Goal: Transaction & Acquisition: Purchase product/service

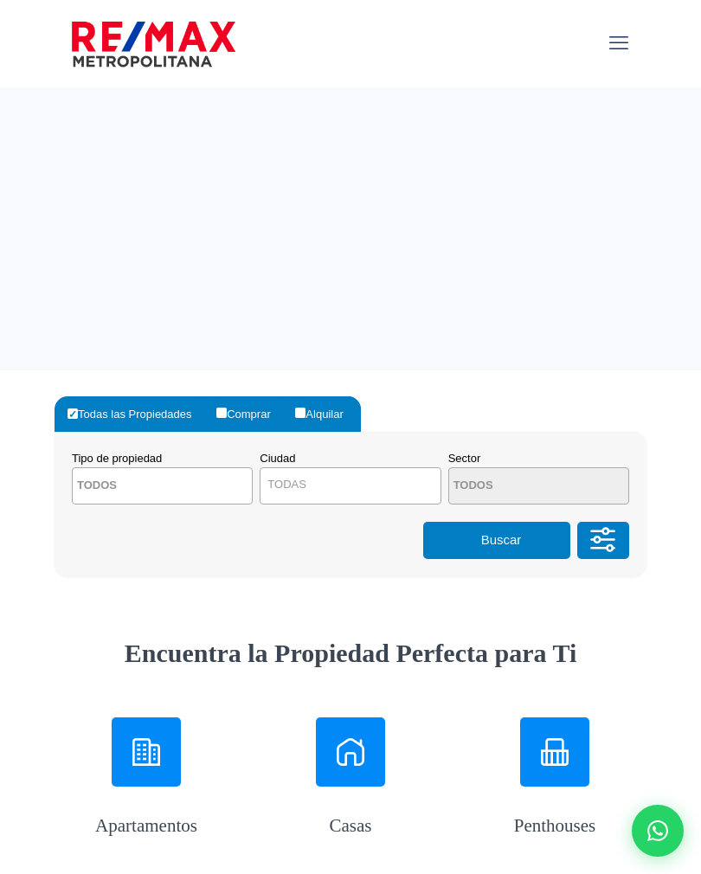
select select
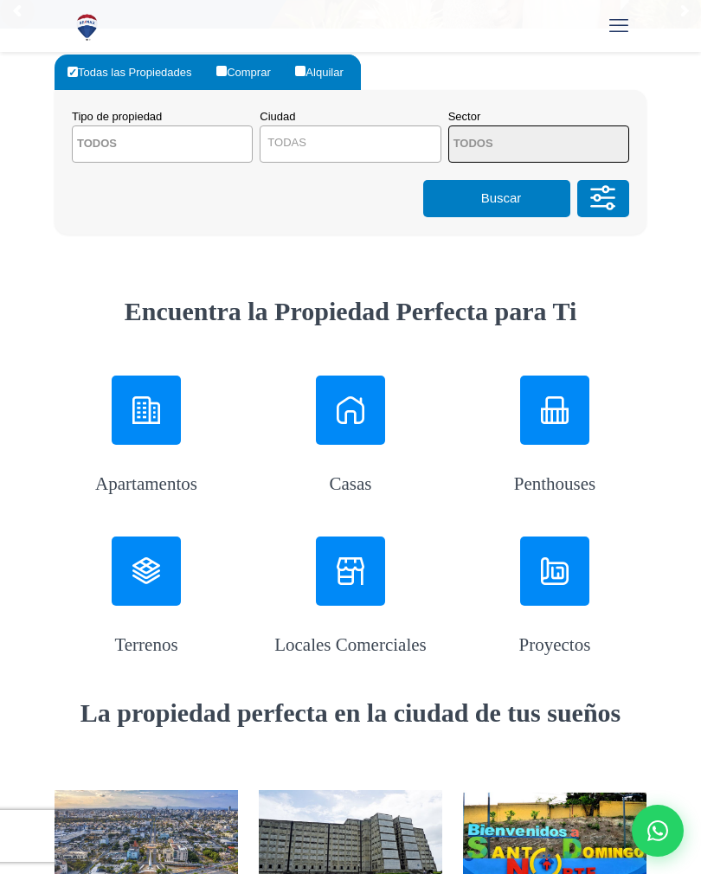
scroll to position [343, 0]
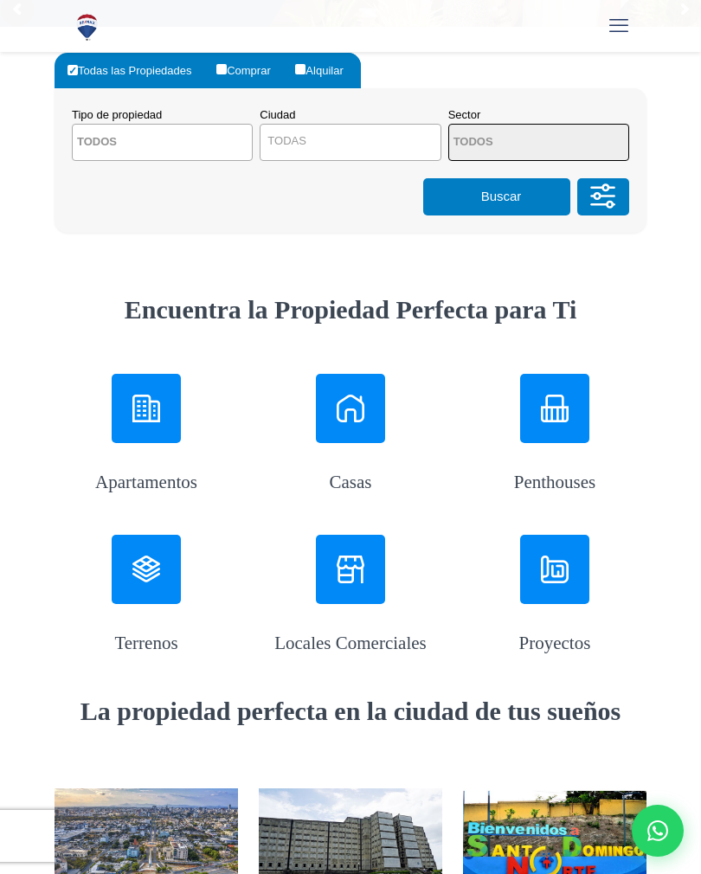
click at [130, 540] on div at bounding box center [146, 569] width 69 height 69
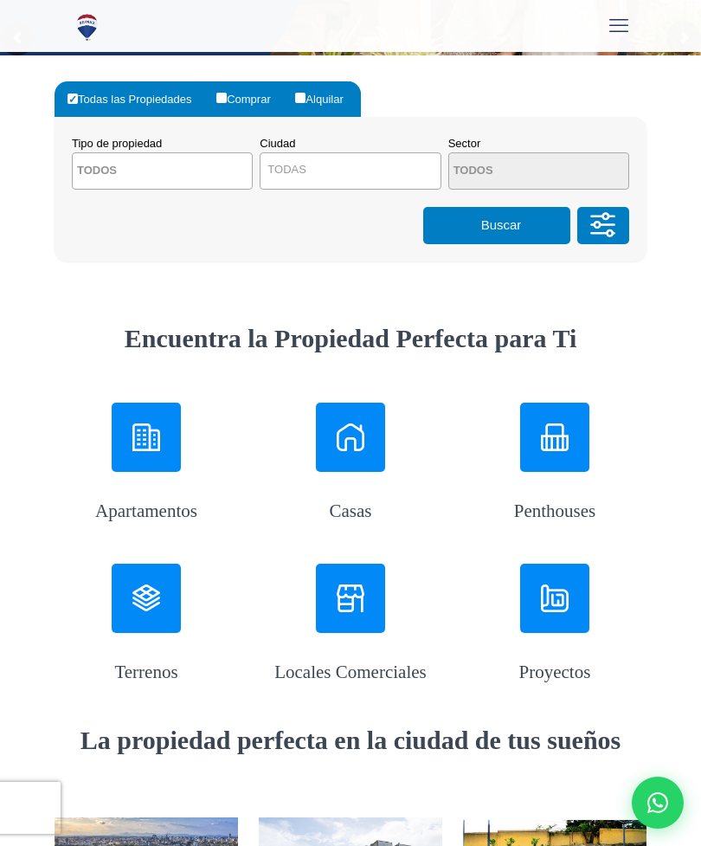
scroll to position [342, 0]
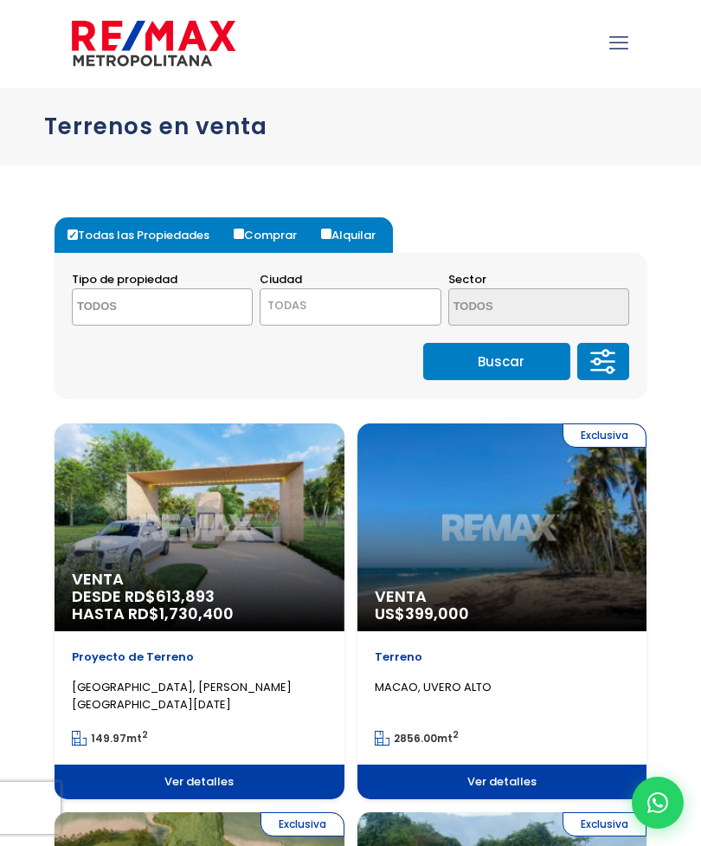
select select
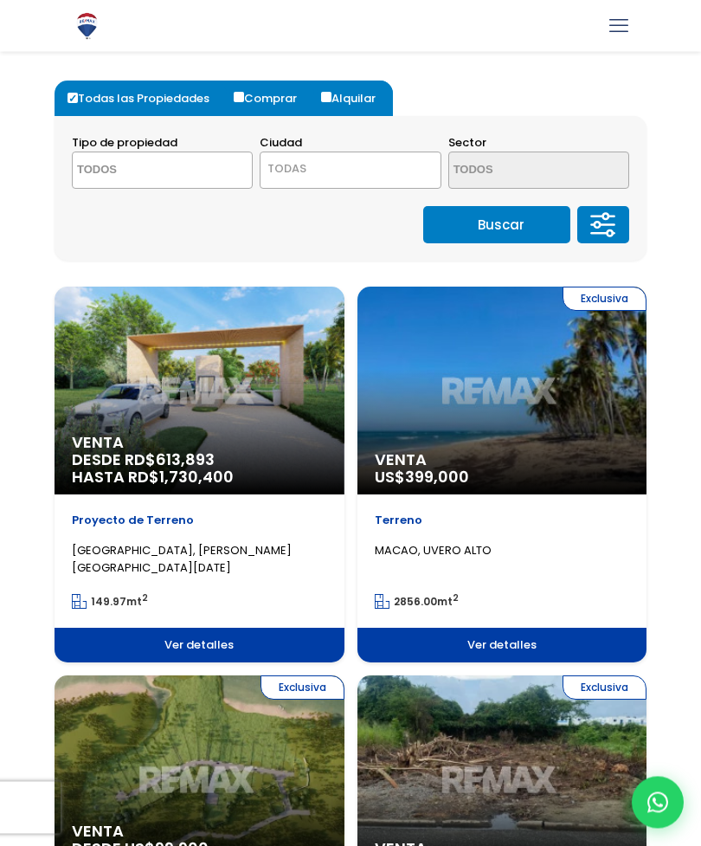
scroll to position [145, 0]
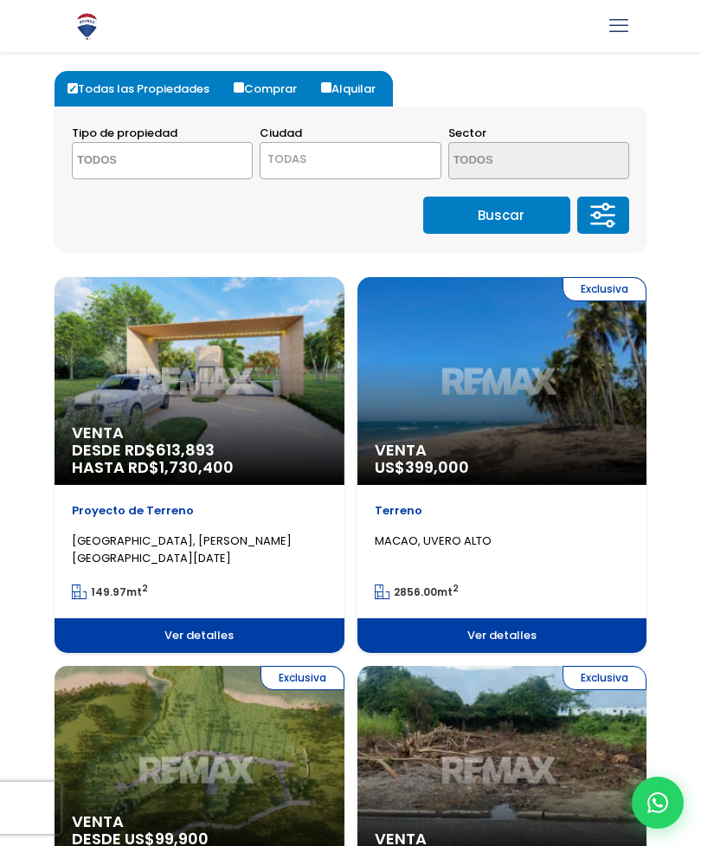
click at [616, 228] on icon at bounding box center [603, 216] width 35 height 52
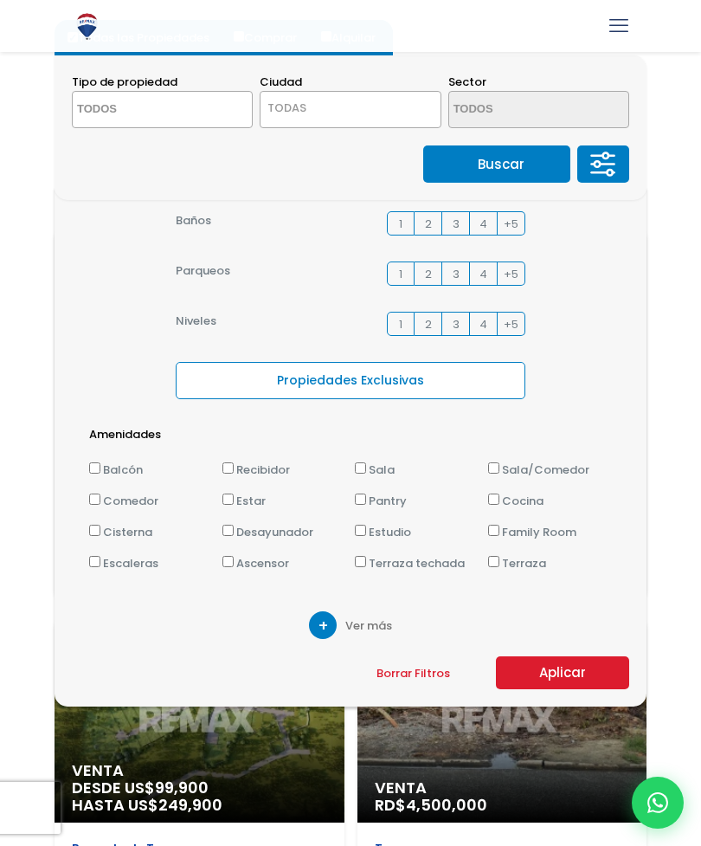
scroll to position [197, 0]
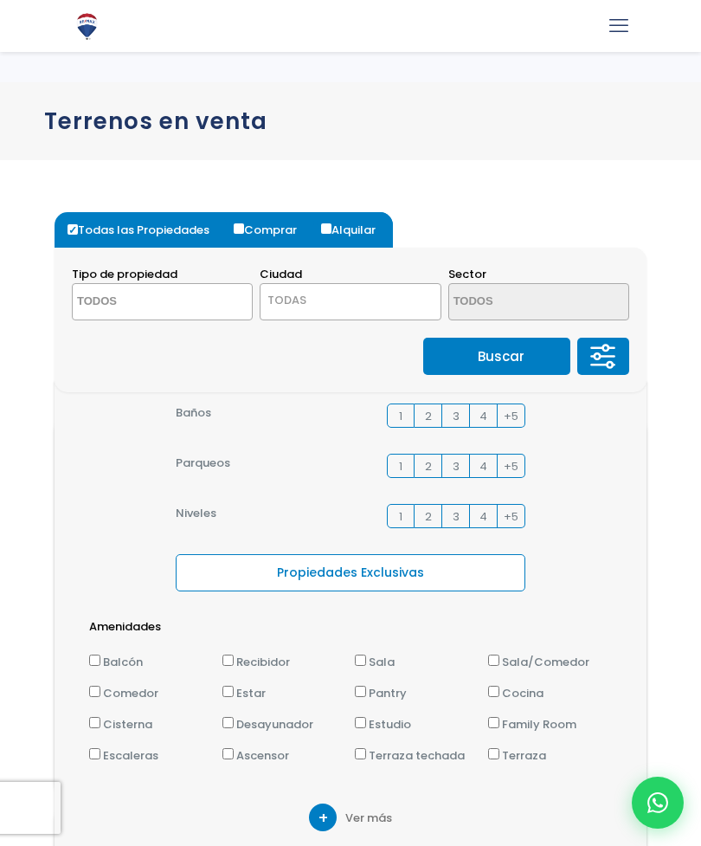
scroll to position [3, 0]
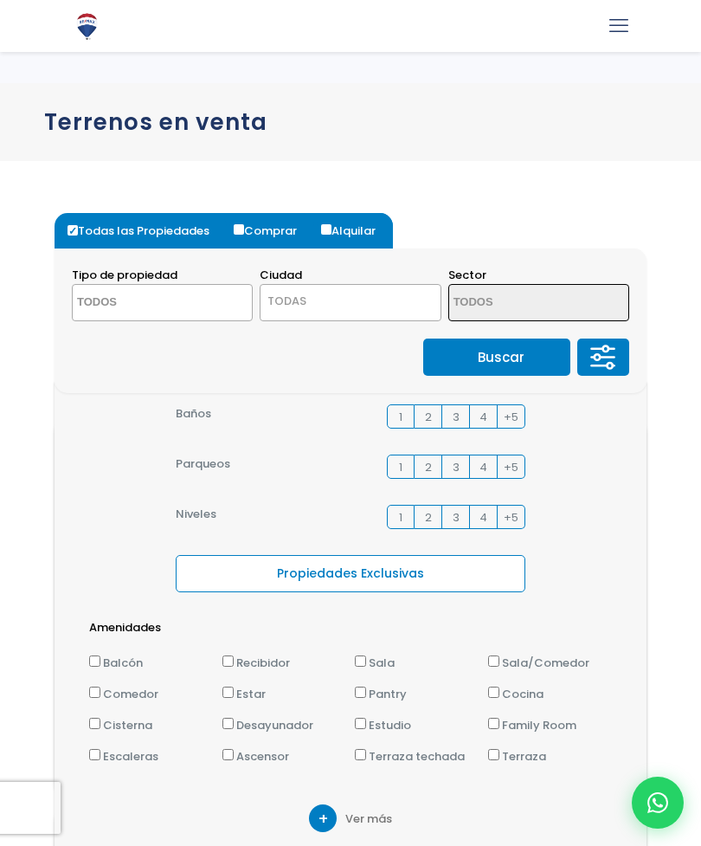
click at [409, 312] on span "TODAS" at bounding box center [350, 301] width 179 height 24
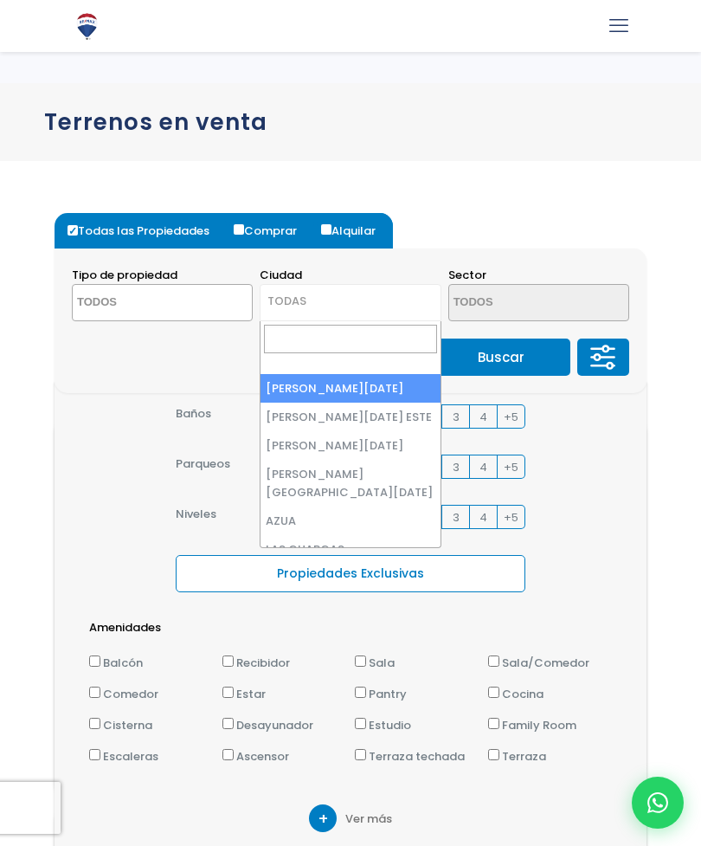
scroll to position [0, 0]
select select "149"
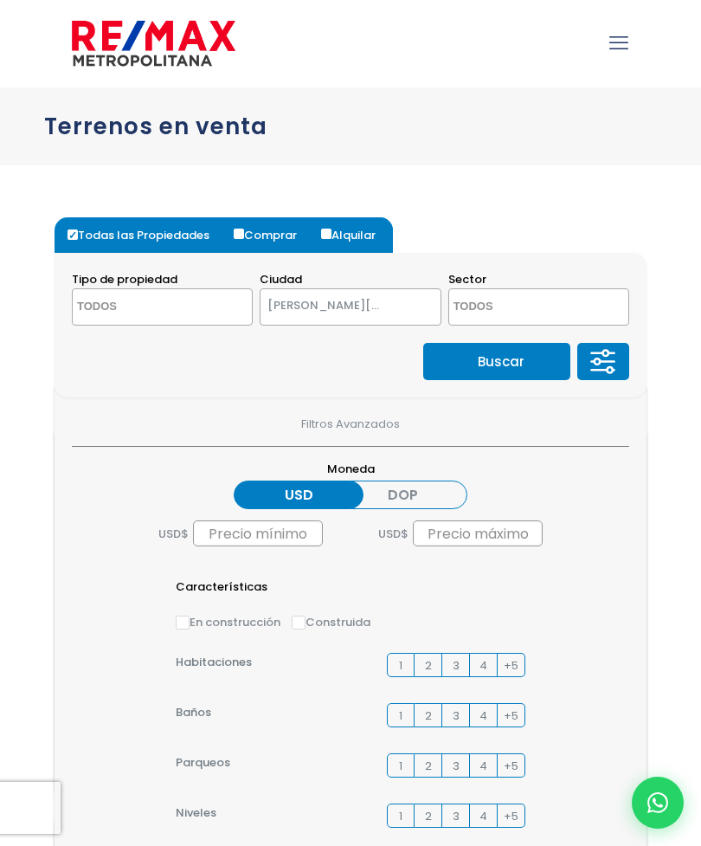
click at [243, 235] on input "Comprar" at bounding box center [239, 234] width 10 height 10
radio input "true"
click at [621, 55] on icon "mobile menu" at bounding box center [618, 42] width 19 height 27
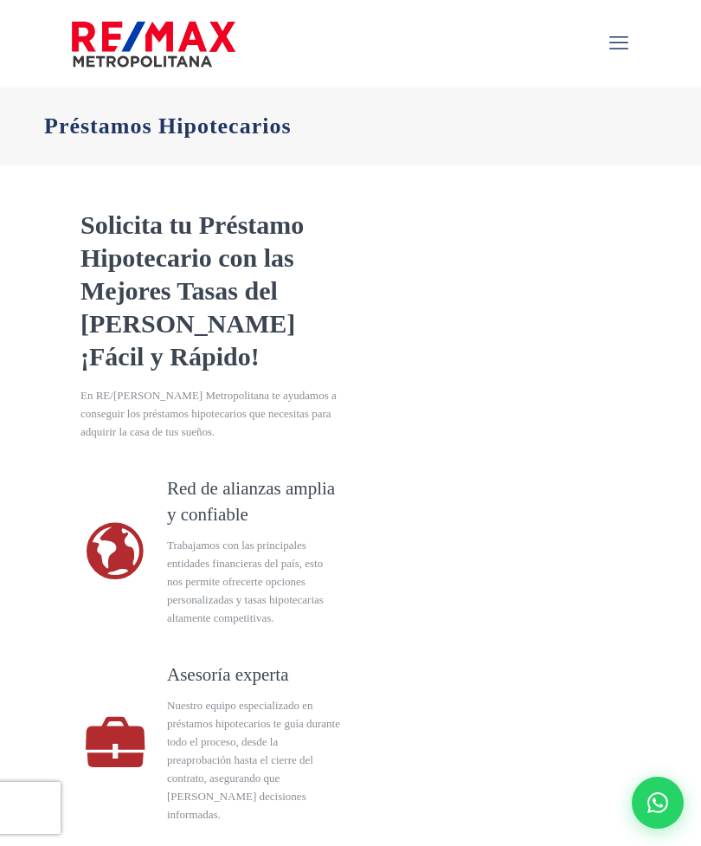
select select "US"
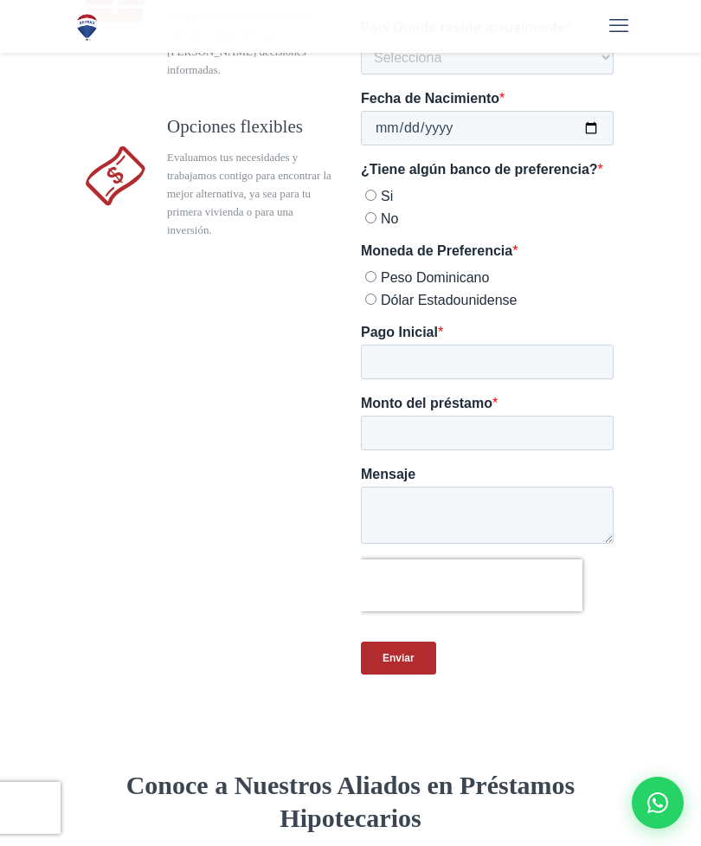
scroll to position [843, 0]
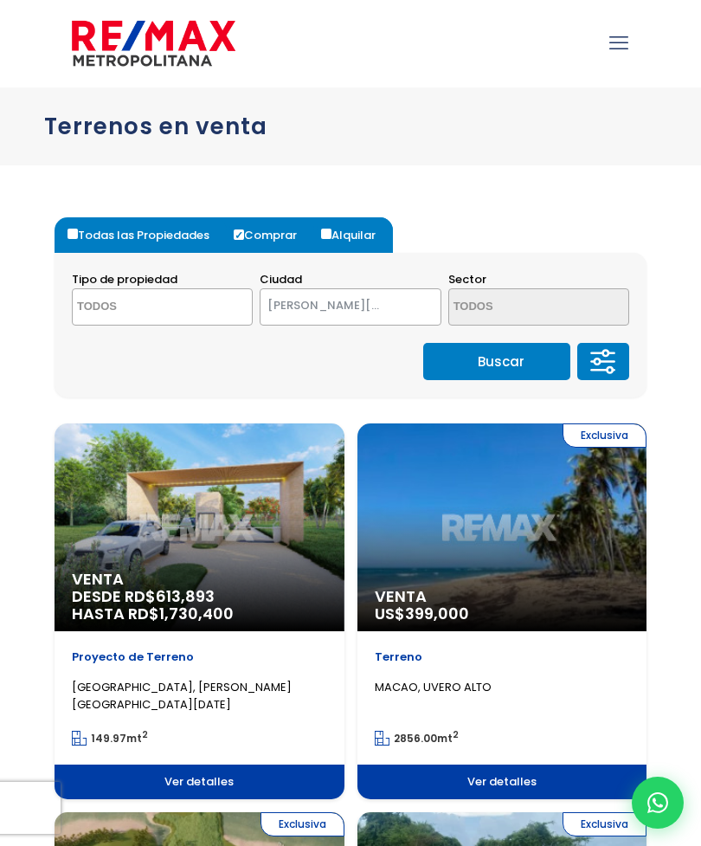
select select
select select "149"
click at [608, 363] on icon at bounding box center [603, 362] width 35 height 52
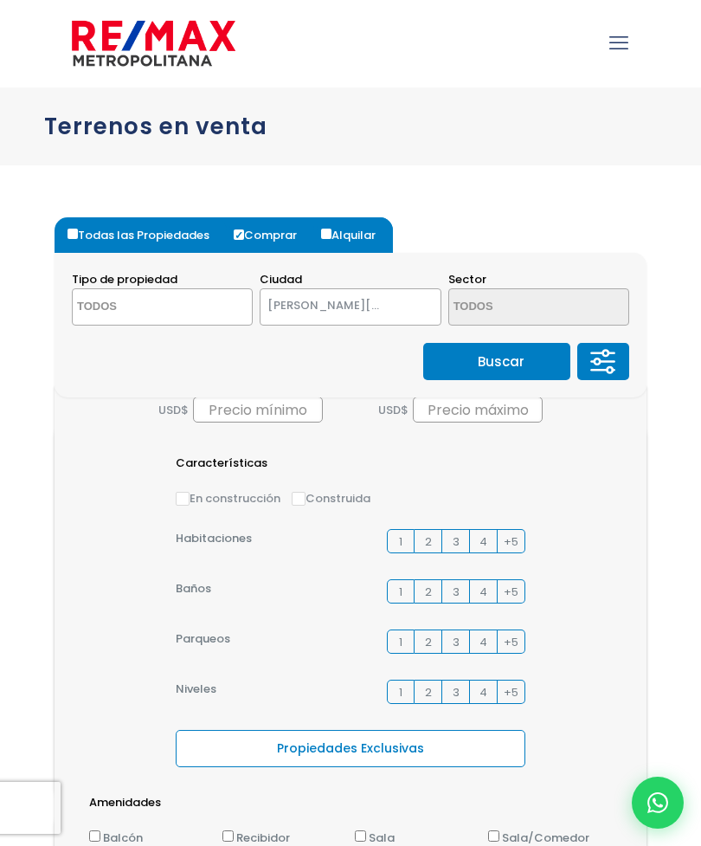
scroll to position [125, 0]
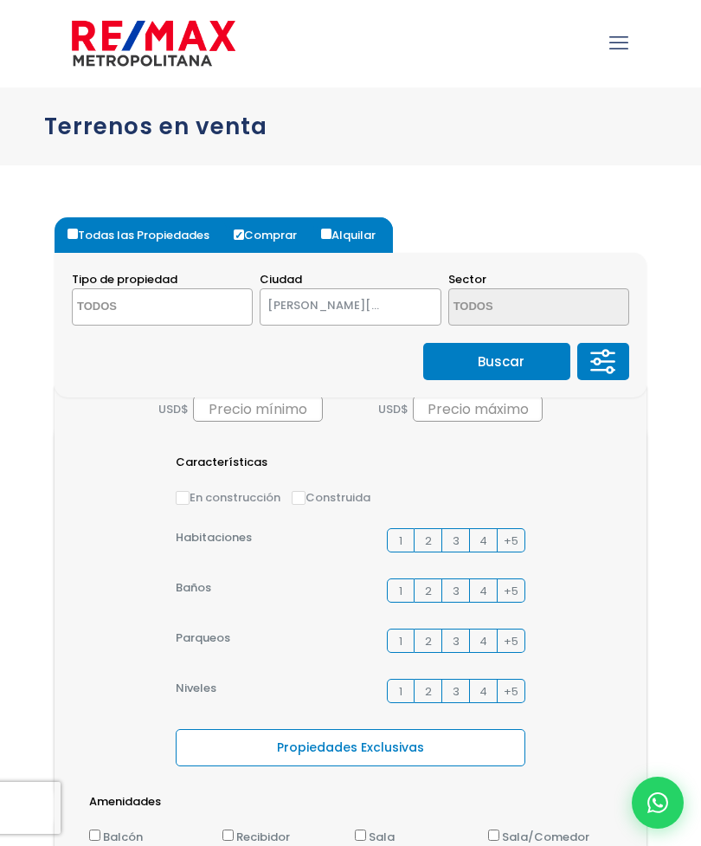
click at [455, 544] on span "3" at bounding box center [456, 540] width 7 height 18
click at [0, 0] on input "3" at bounding box center [0, 0] width 0 height 0
click at [427, 601] on label "2" at bounding box center [429, 590] width 28 height 24
click at [0, 0] on input "2" at bounding box center [0, 0] width 0 height 0
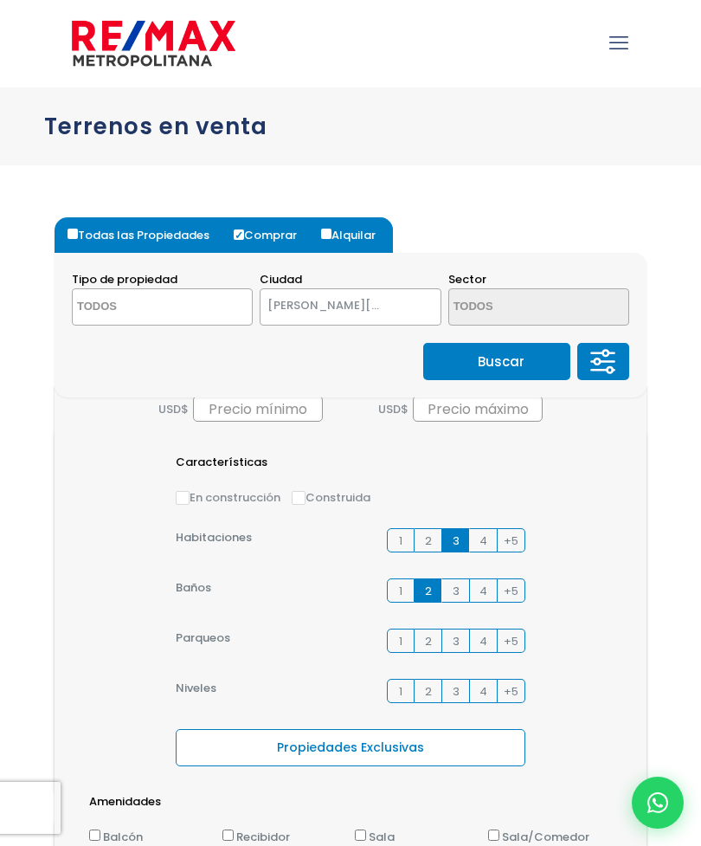
click at [448, 646] on label "3" at bounding box center [456, 640] width 28 height 24
click at [0, 0] on input "3" at bounding box center [0, 0] width 0 height 0
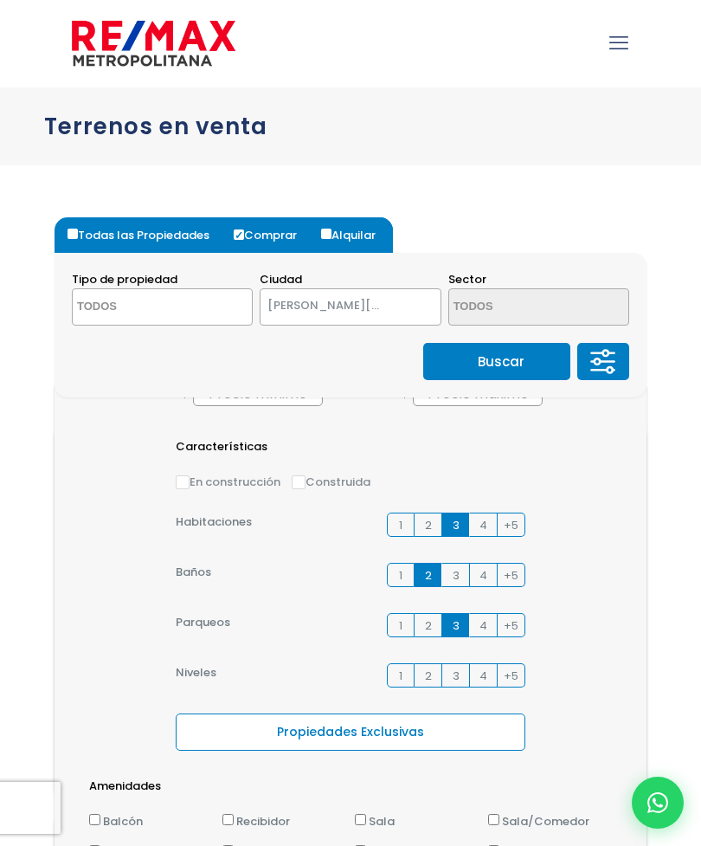
scroll to position [152, 0]
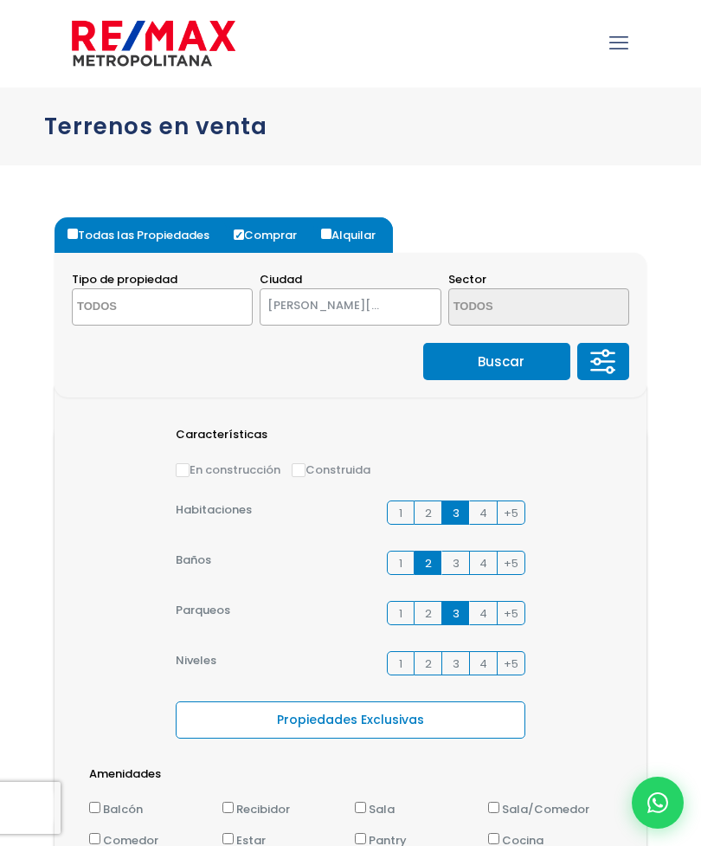
click at [421, 619] on label "2" at bounding box center [429, 613] width 28 height 24
click at [0, 0] on input "2" at bounding box center [0, 0] width 0 height 0
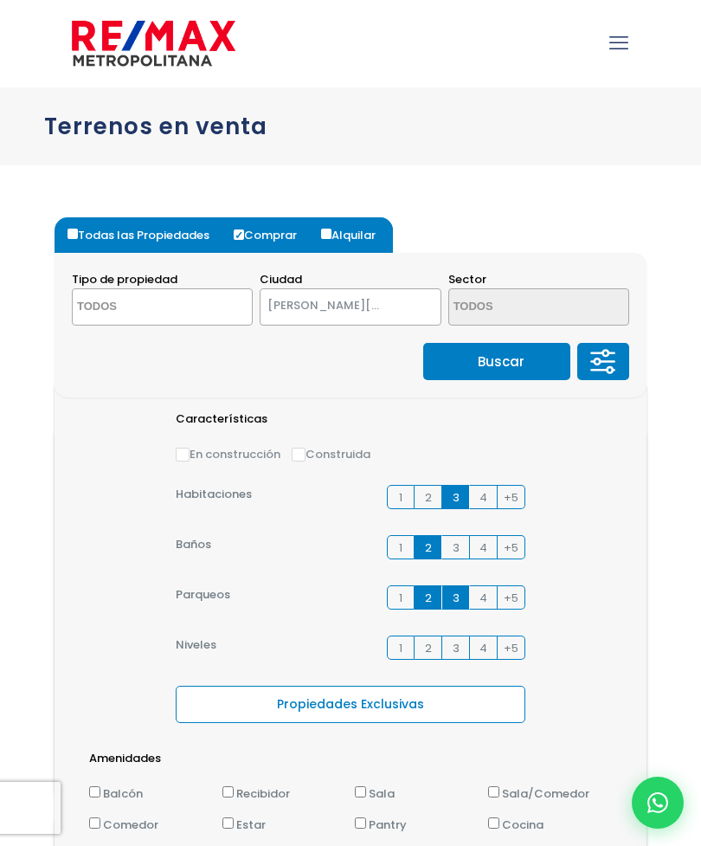
click at [426, 641] on span "2" at bounding box center [428, 648] width 7 height 18
click at [0, 0] on input "2" at bounding box center [0, 0] width 0 height 0
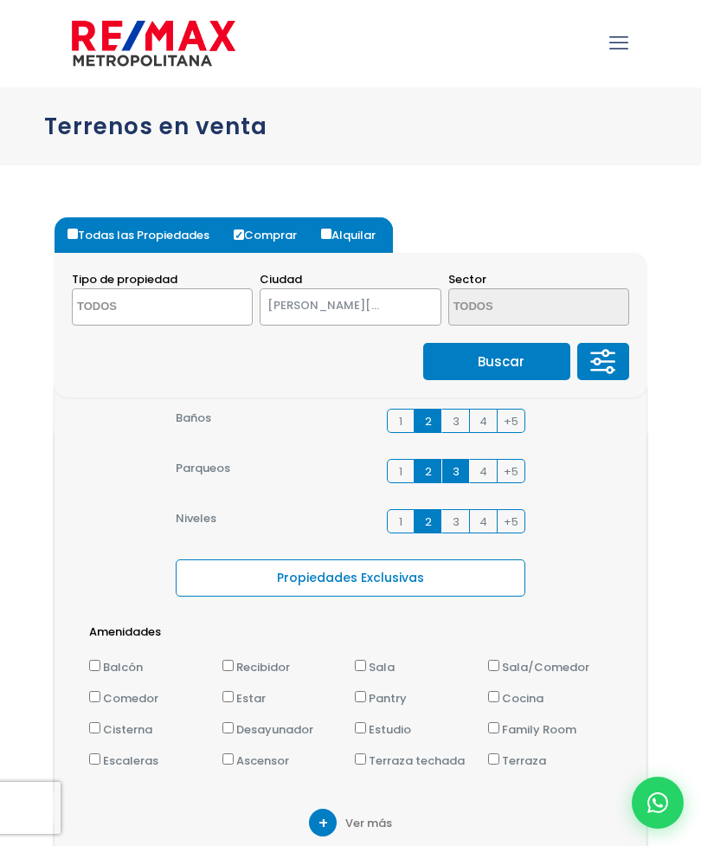
scroll to position [294, 0]
click at [90, 667] on input "Balcón" at bounding box center [94, 665] width 11 height 11
checkbox input "true"
click at [96, 692] on input "Comedor" at bounding box center [94, 696] width 11 height 11
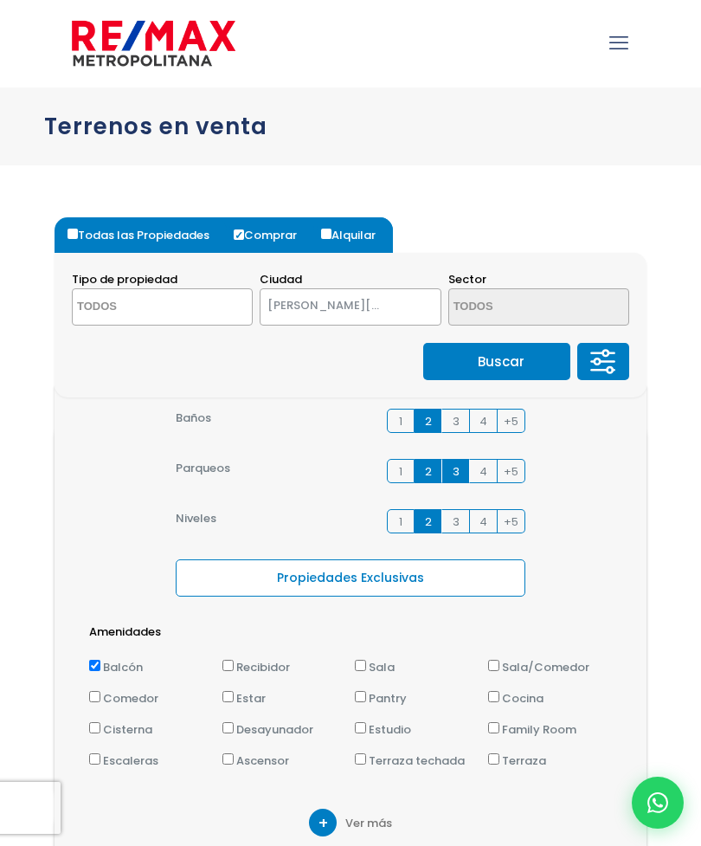
checkbox input "true"
click at [94, 724] on input "Cisterna" at bounding box center [94, 727] width 11 height 11
checkbox input "true"
click at [91, 761] on input "Escaleras" at bounding box center [94, 758] width 11 height 11
checkbox input "true"
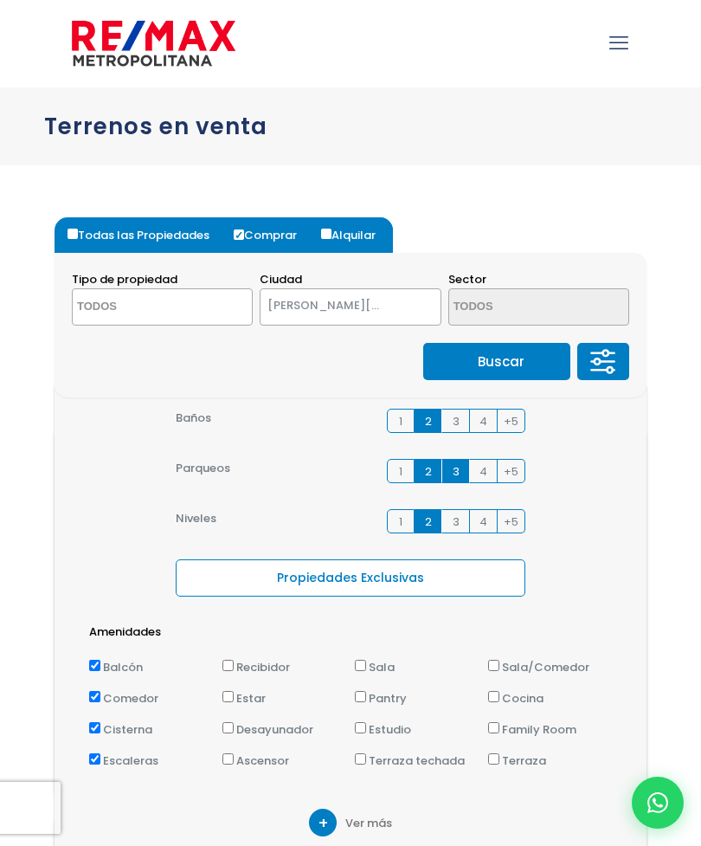
click at [226, 763] on input "Ascensor" at bounding box center [227, 758] width 11 height 11
checkbox input "true"
click at [224, 727] on input "Desayunador" at bounding box center [227, 727] width 11 height 11
checkbox input "true"
click at [229, 699] on input "Estar" at bounding box center [227, 696] width 11 height 11
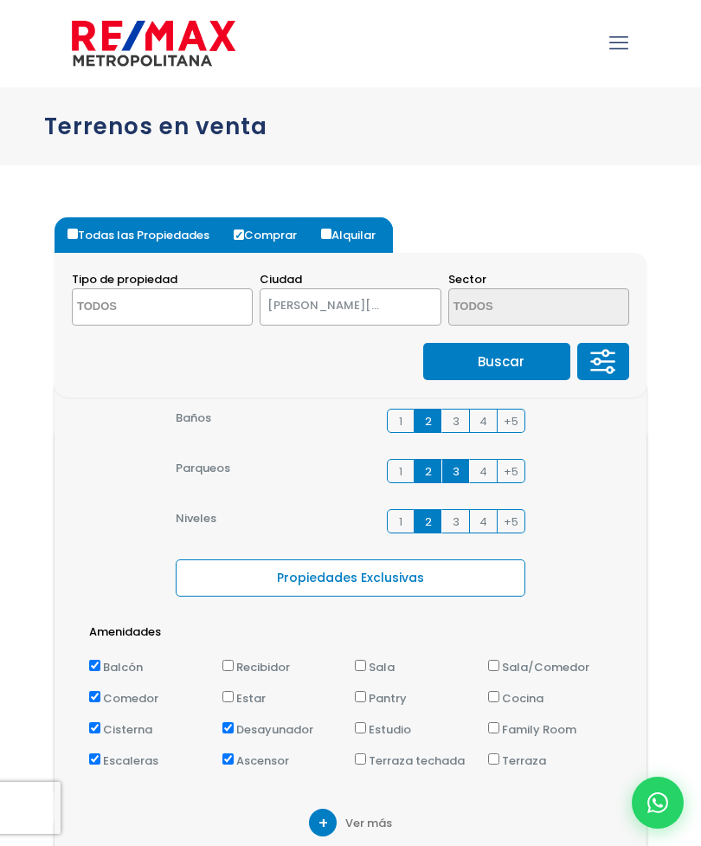
checkbox input "true"
click at [358, 670] on input "Sala" at bounding box center [360, 665] width 11 height 11
checkbox input "true"
click at [356, 708] on li "Pantry" at bounding box center [417, 700] width 125 height 23
click at [357, 701] on input "Pantry" at bounding box center [360, 696] width 11 height 11
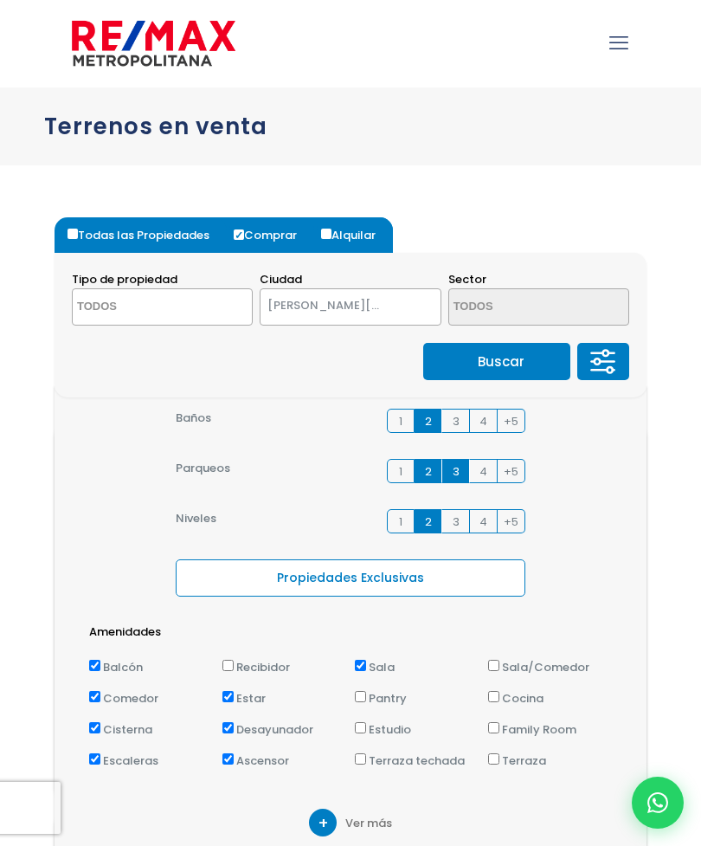
checkbox input "true"
click at [365, 763] on input "Terraza techada" at bounding box center [360, 758] width 11 height 11
click at [355, 763] on input "Terraza techada" at bounding box center [360, 758] width 11 height 11
click at [369, 753] on label "Terraza techada" at bounding box center [417, 760] width 125 height 18
click at [366, 753] on input "Terraza techada" at bounding box center [360, 758] width 11 height 11
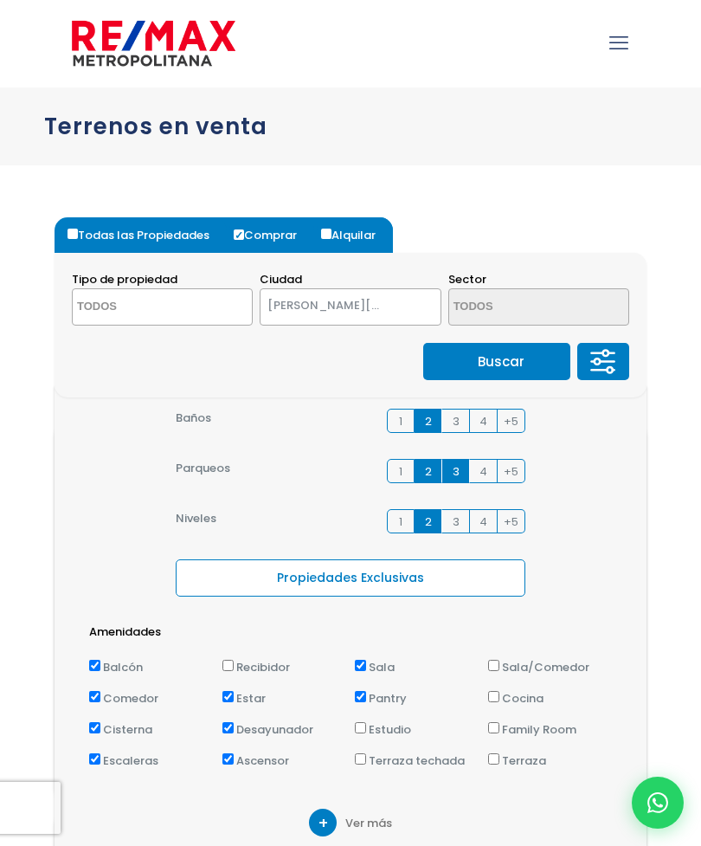
checkbox input "true"
click at [366, 731] on input "Estudio" at bounding box center [360, 727] width 11 height 11
checkbox input "true"
click at [499, 646] on div "Amenidades Balcón Recibidor Sala Sala/Comedor Comedor A/C" at bounding box center [350, 702] width 557 height 160
click at [488, 665] on input "Sala/Comedor" at bounding box center [493, 665] width 11 height 11
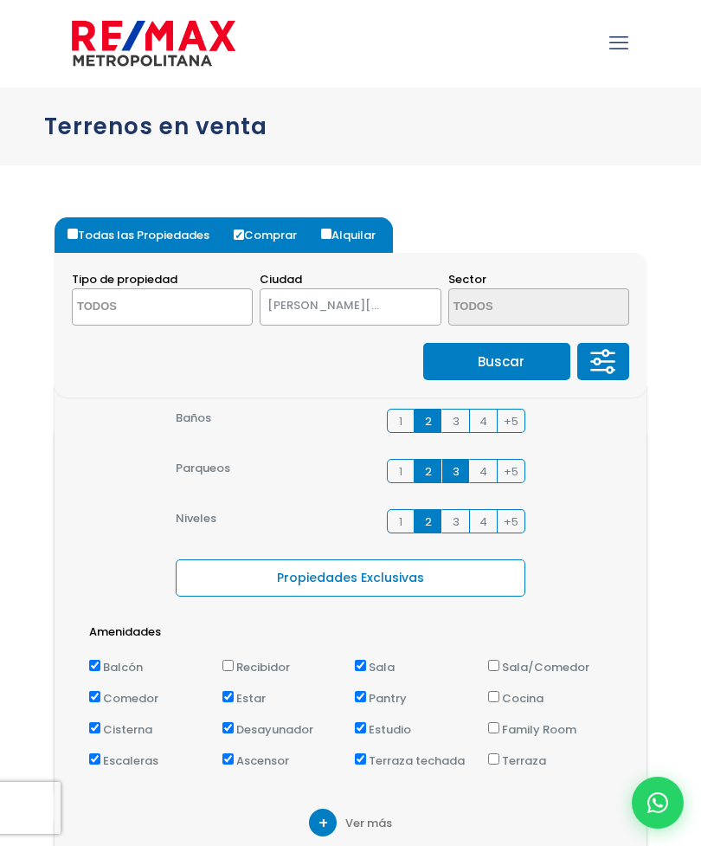
checkbox input "true"
click at [492, 692] on input "Cocina" at bounding box center [493, 696] width 11 height 11
checkbox input "true"
click at [499, 726] on input "Family Room" at bounding box center [493, 727] width 11 height 11
checkbox input "true"
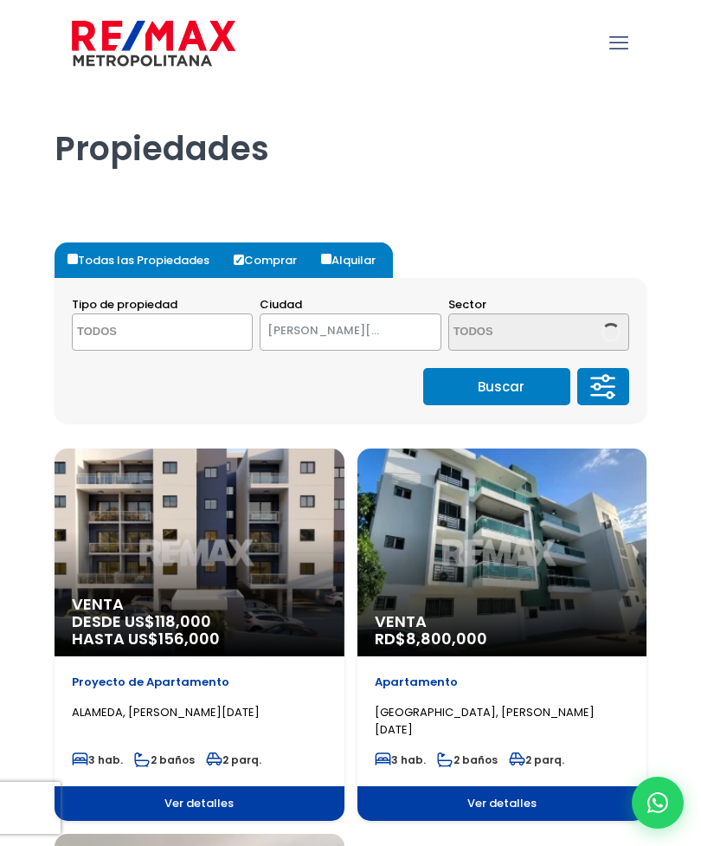
select select
select select "149"
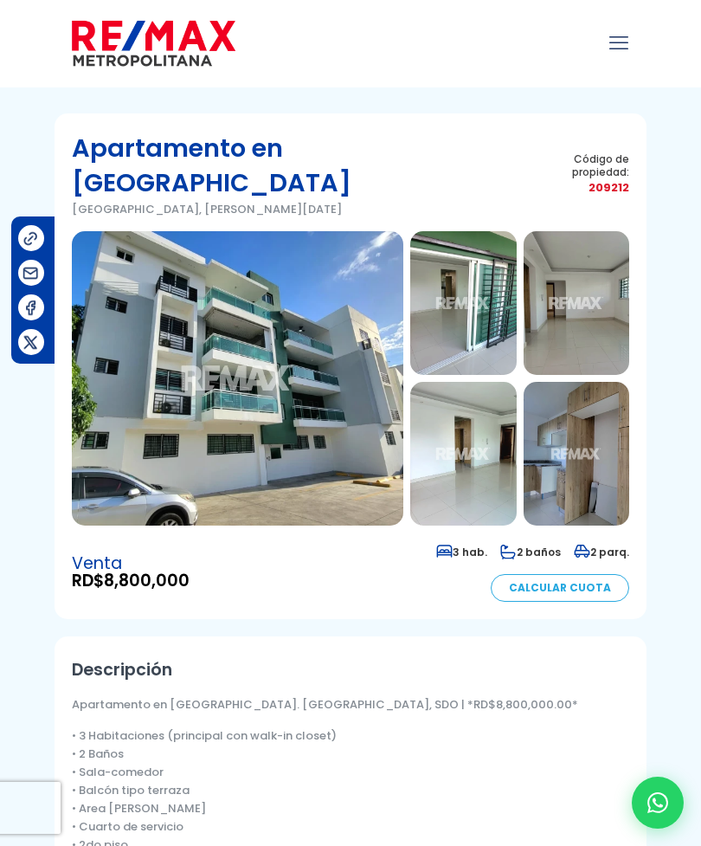
click at [106, 428] on img at bounding box center [238, 378] width 332 height 294
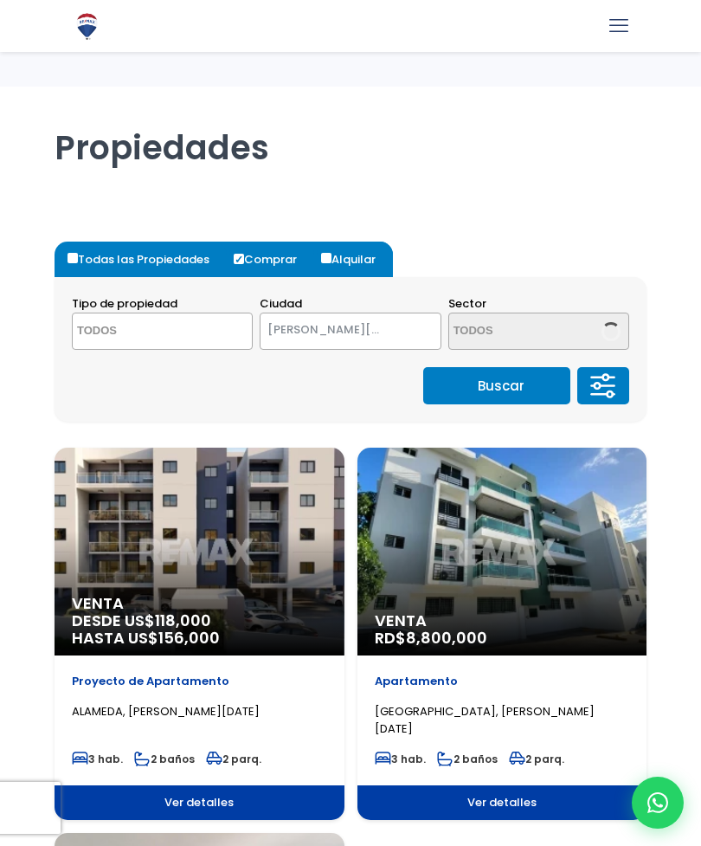
select select
select select "149"
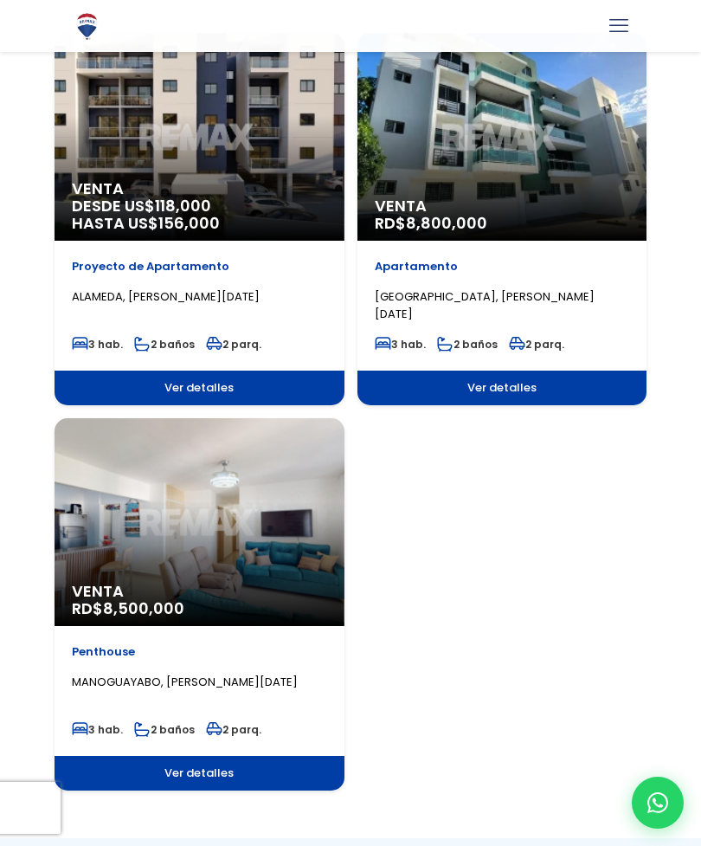
scroll to position [415, 0]
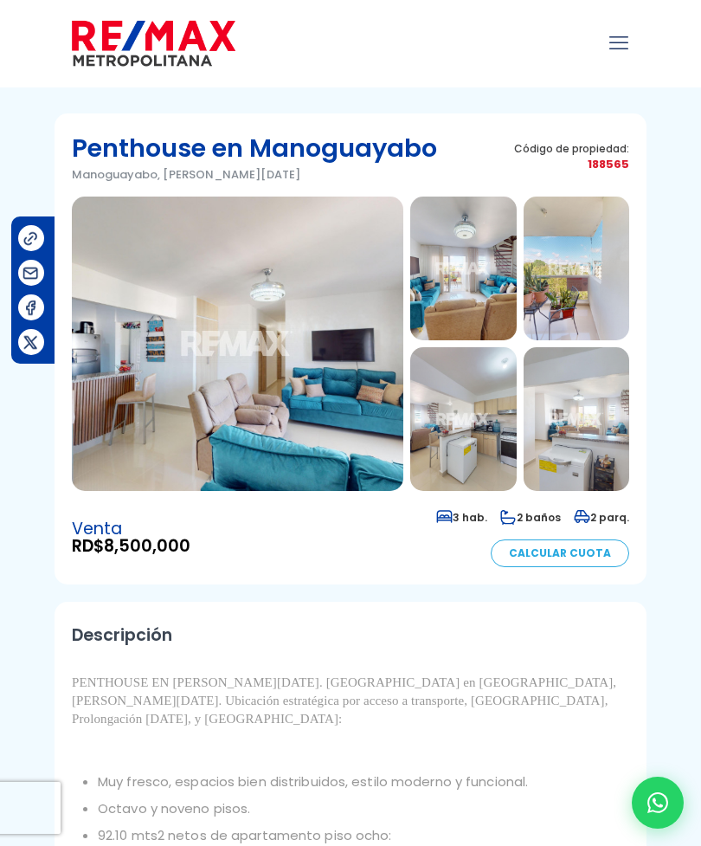
click at [105, 477] on img at bounding box center [238, 343] width 332 height 294
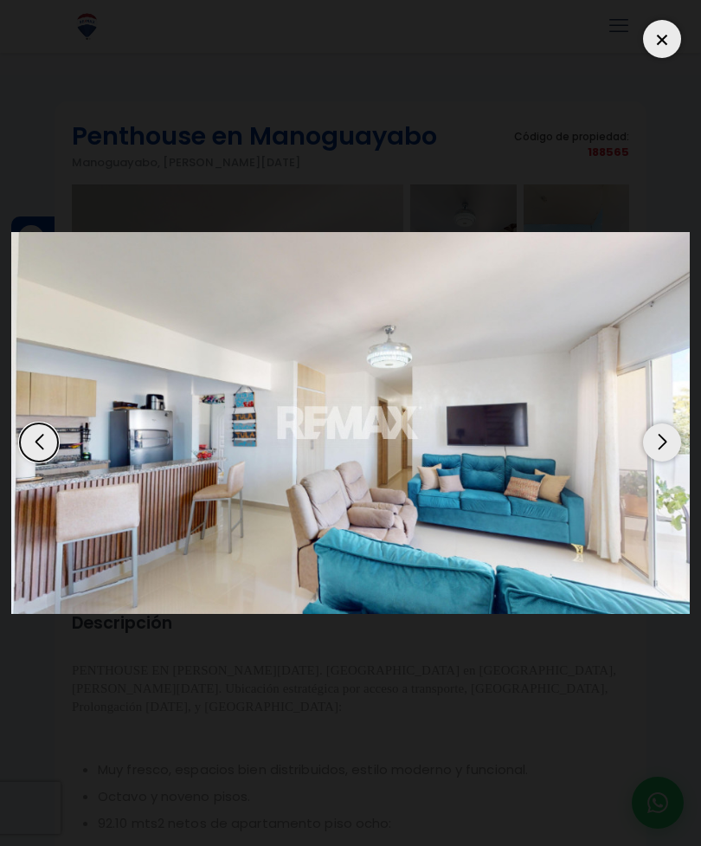
scroll to position [12, 0]
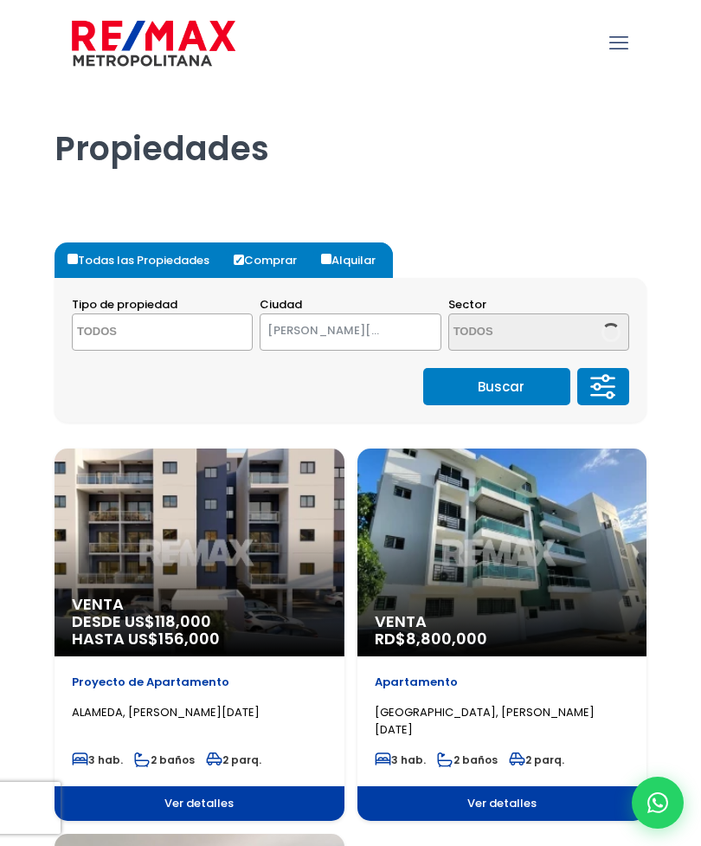
select select
select select "149"
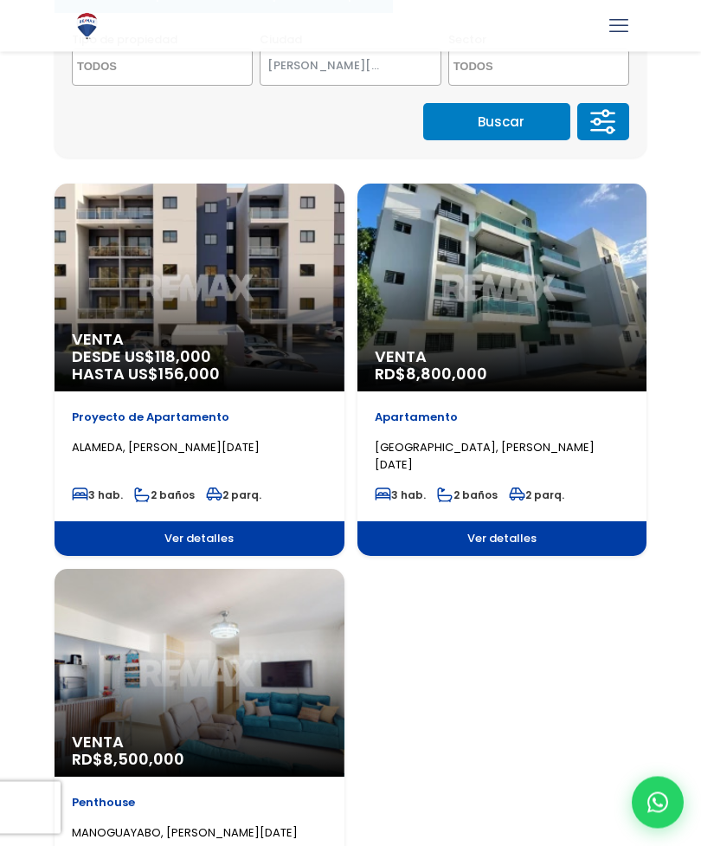
scroll to position [255, 0]
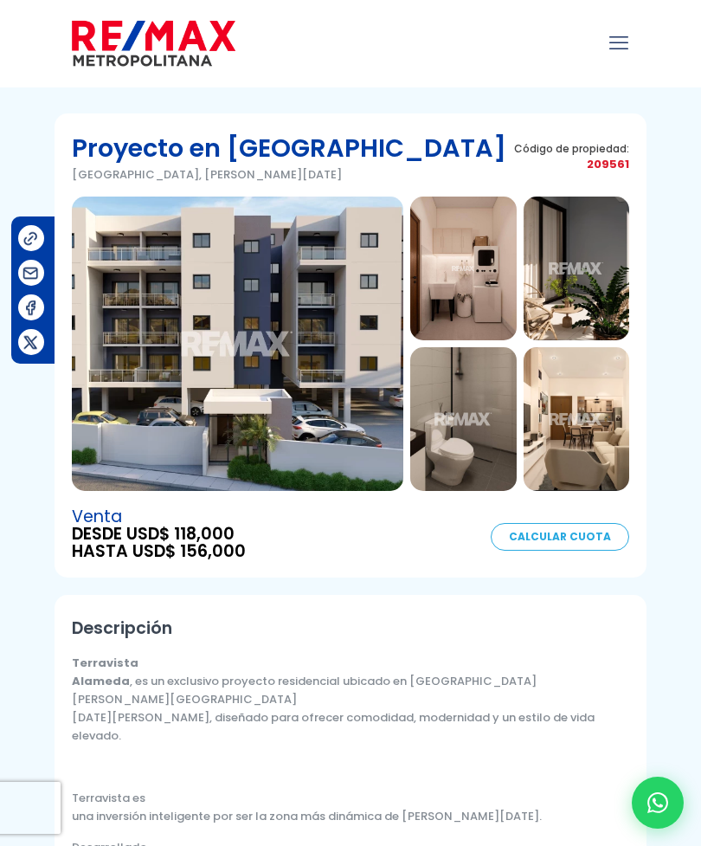
click at [152, 394] on img at bounding box center [238, 343] width 332 height 294
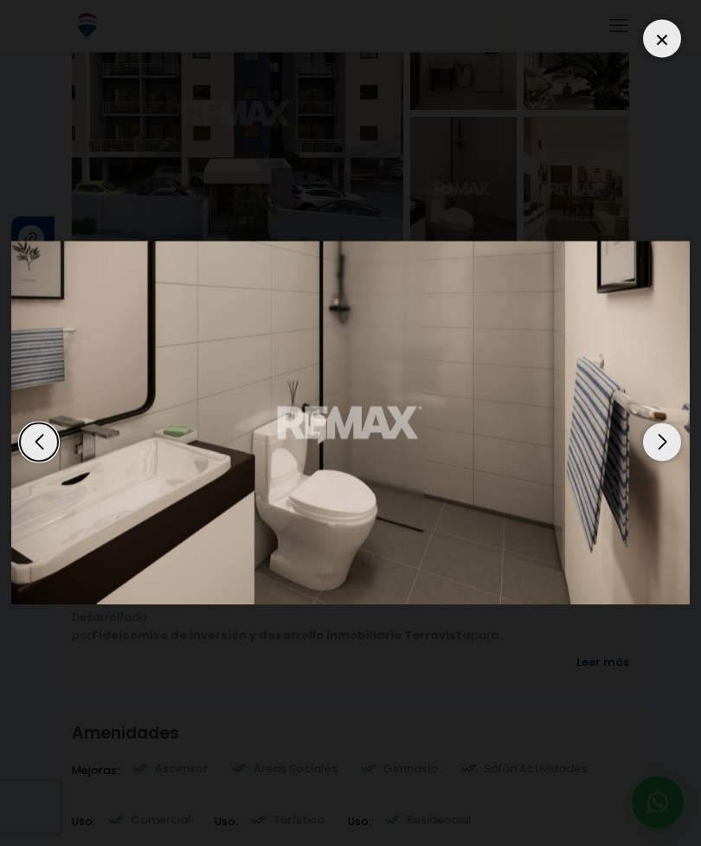
scroll to position [222, 0]
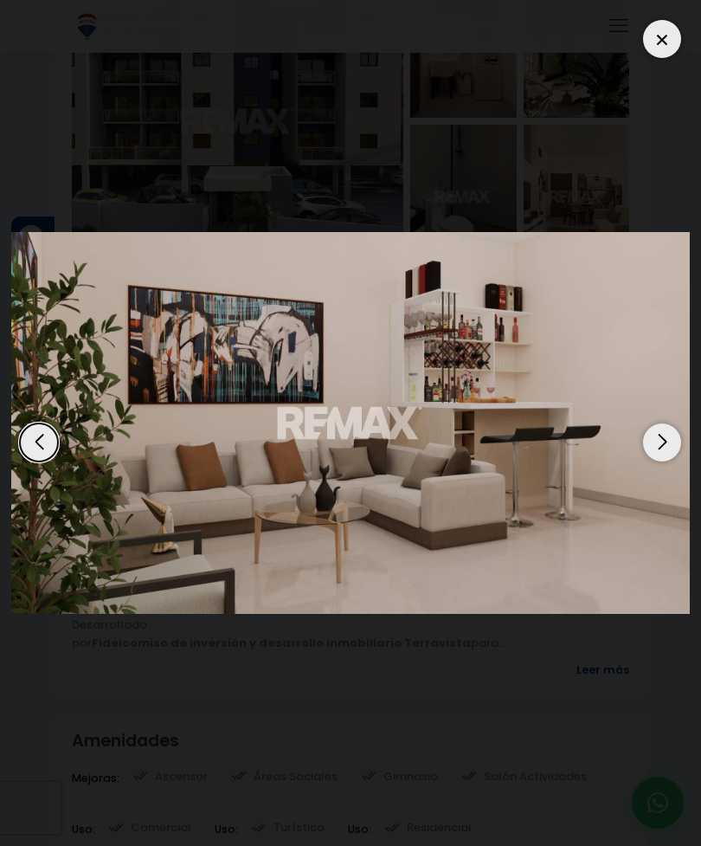
click at [50, 74] on div "12 / 12" at bounding box center [350, 422] width 679 height 823
click at [656, 44] on div at bounding box center [662, 39] width 38 height 38
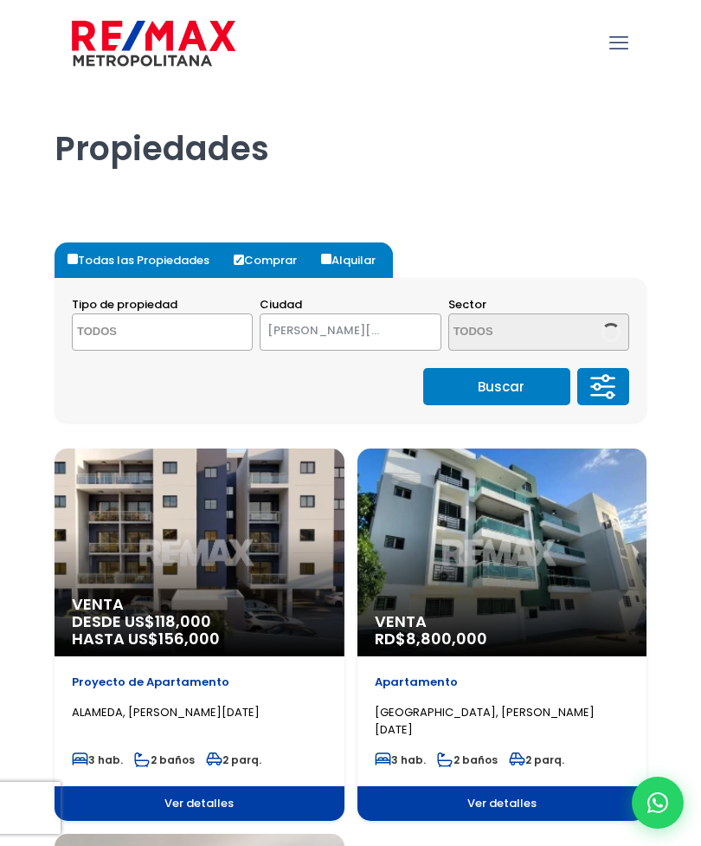
select select
select select "149"
